Goal: Find specific page/section: Find specific page/section

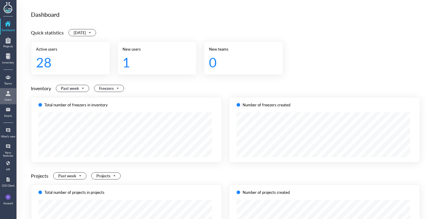
click at [8, 95] on div at bounding box center [8, 94] width 10 height 10
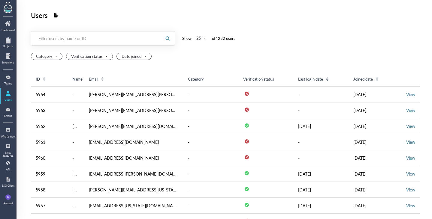
click at [128, 37] on div "Filter users by name or ID" at bounding box center [96, 38] width 116 height 6
click at [141, 42] on input "text" at bounding box center [95, 39] width 129 height 10
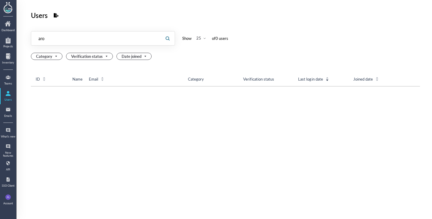
click at [103, 36] on input "aro" at bounding box center [95, 39] width 129 height 10
type input "aro"
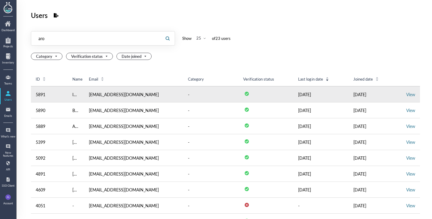
click at [408, 99] on td "View" at bounding box center [410, 94] width 19 height 16
click at [408, 95] on link "View" at bounding box center [410, 95] width 9 height 6
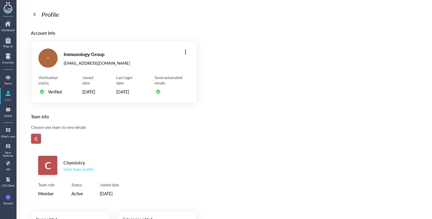
click at [84, 172] on div "View team profile" at bounding box center [78, 169] width 30 height 5
